Goal: Task Accomplishment & Management: Use online tool/utility

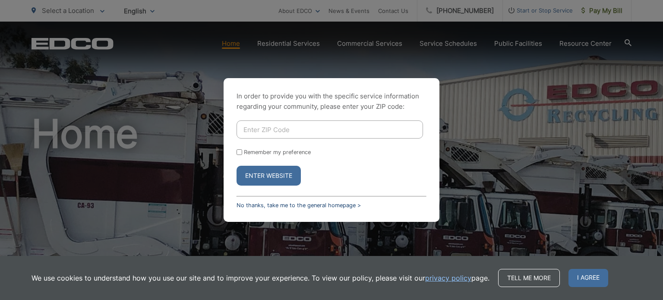
click at [249, 203] on link "No thanks, take me to the general homepage >" at bounding box center [299, 205] width 124 height 6
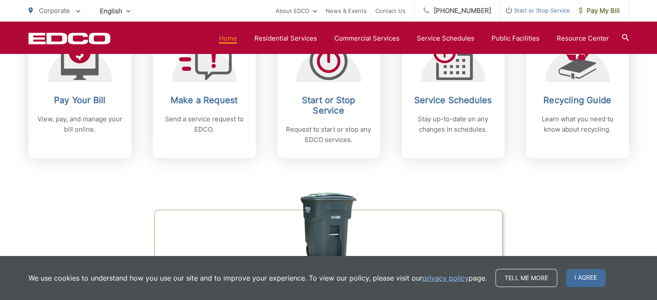
scroll to position [403, 0]
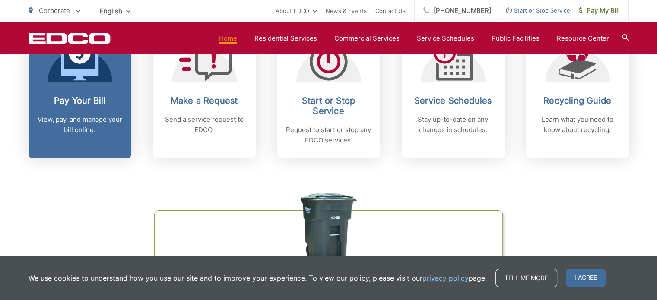
click at [84, 87] on link "Pay Your Bill View, pay, and manage your bill online." at bounding box center [80, 92] width 103 height 132
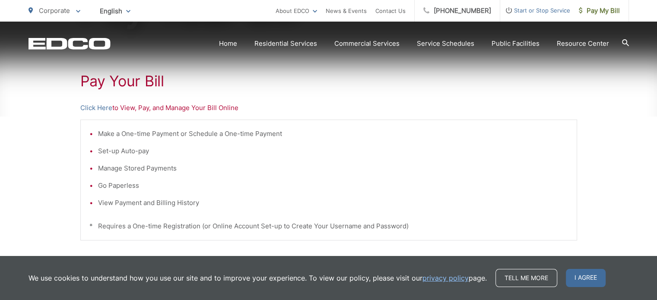
scroll to position [162, 0]
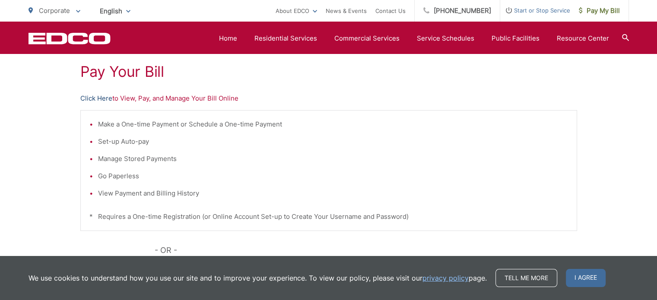
click at [93, 97] on link "Click Here" at bounding box center [96, 98] width 32 height 10
